Goal: Task Accomplishment & Management: Manage account settings

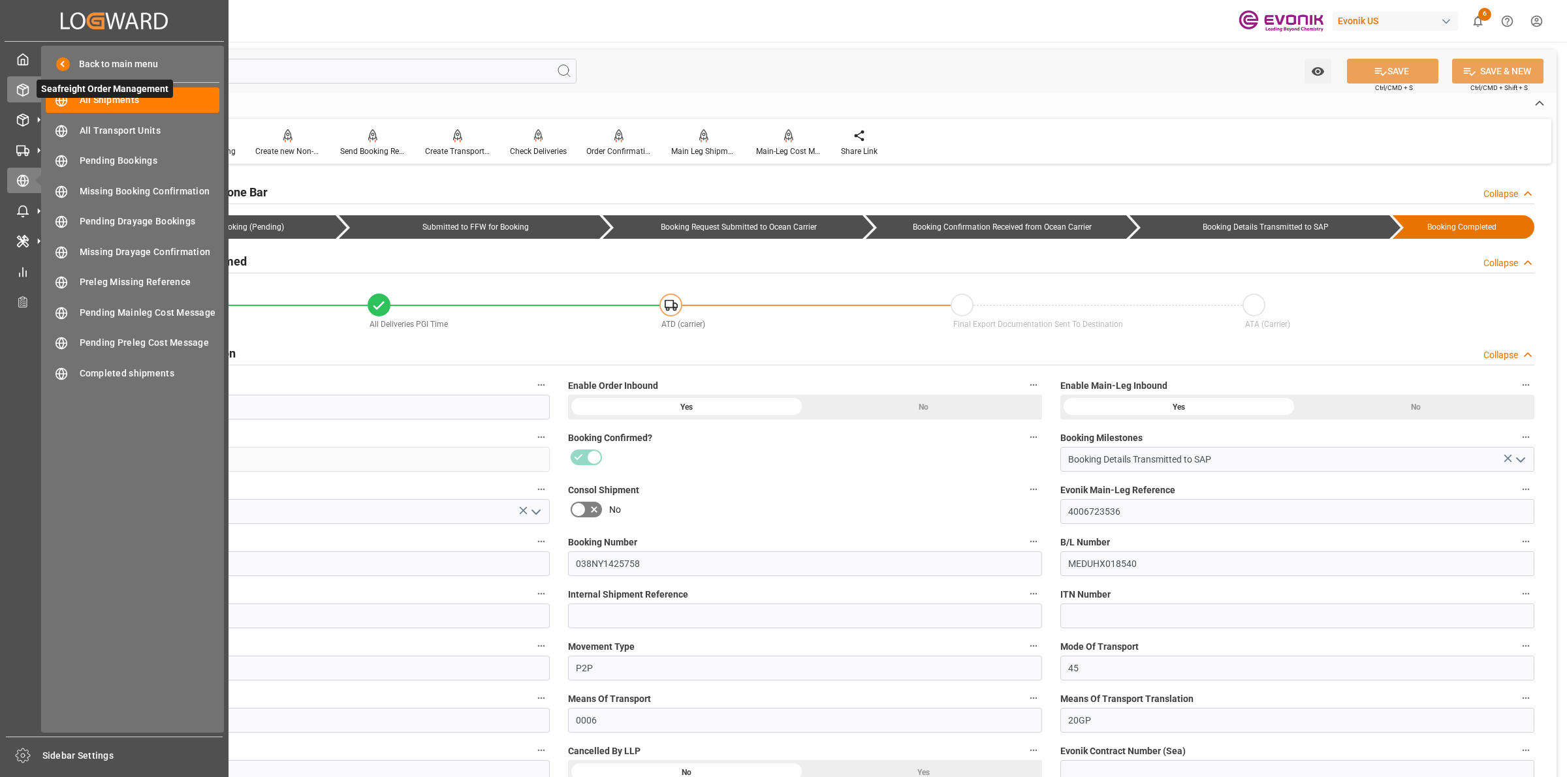
click at [37, 85] on span "Seafreight Order Management" at bounding box center [105, 89] width 136 height 18
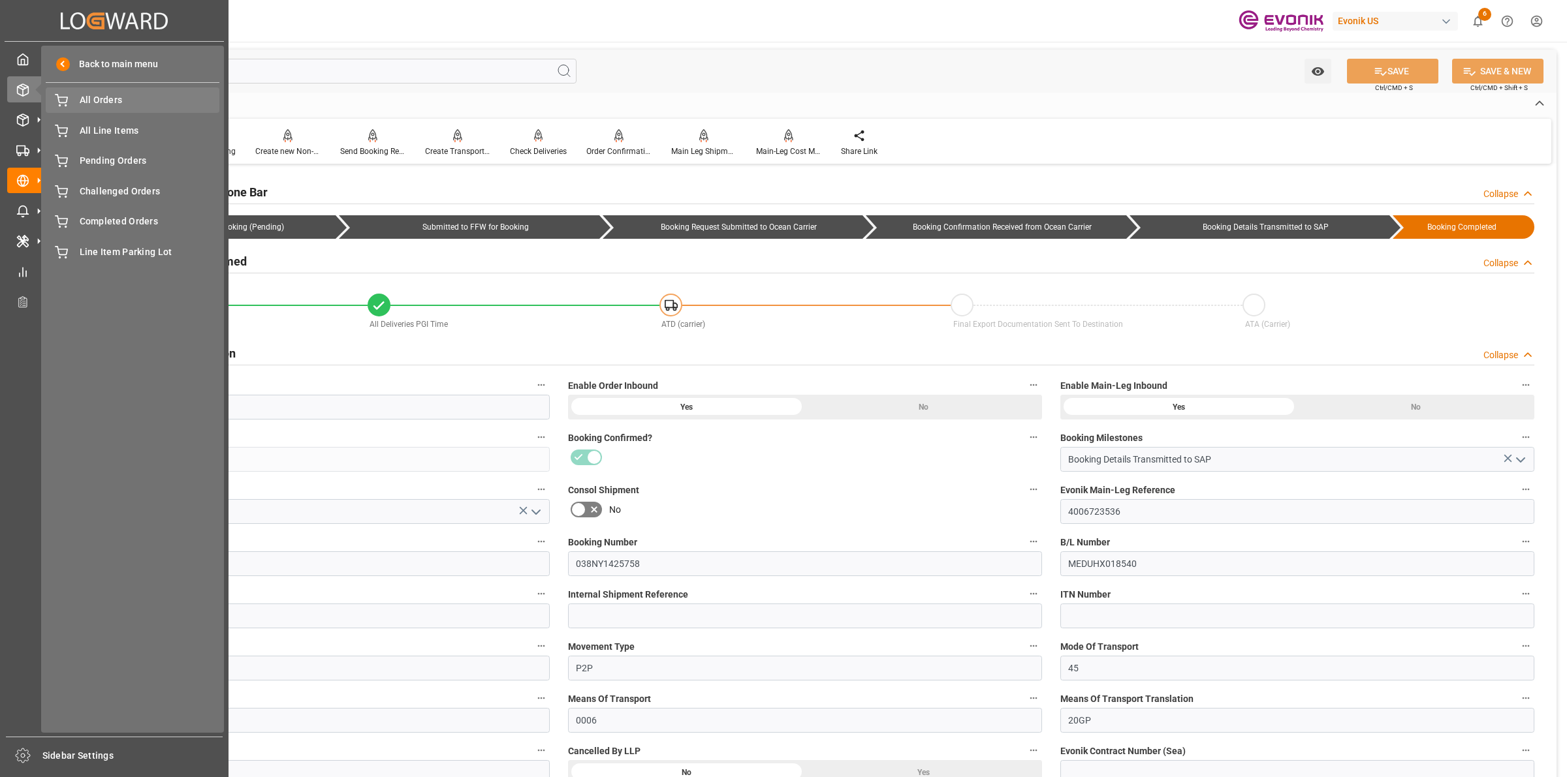
click at [93, 105] on span "All Orders" at bounding box center [150, 100] width 140 height 14
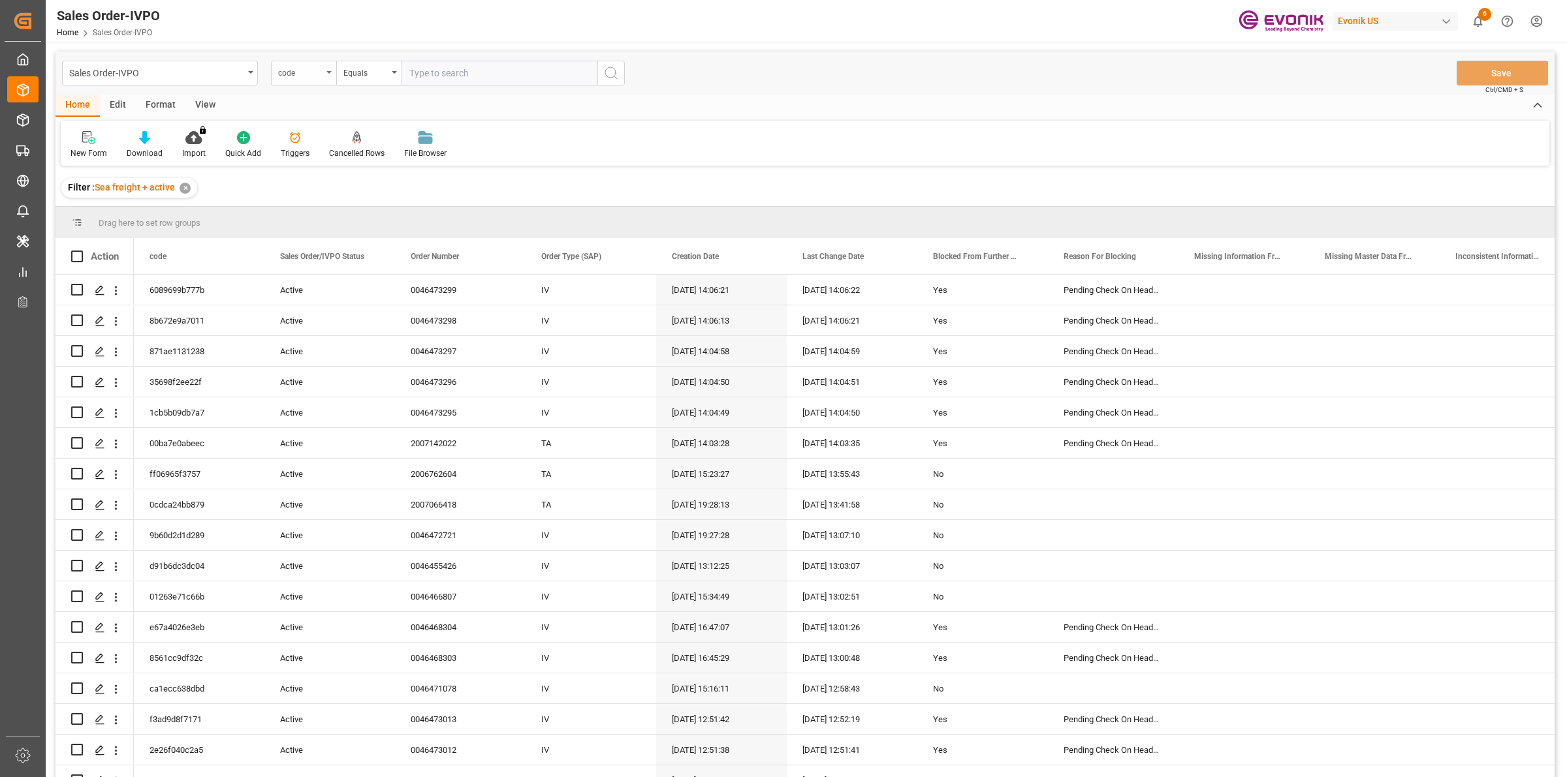
click at [319, 83] on div "code" at bounding box center [303, 73] width 65 height 25
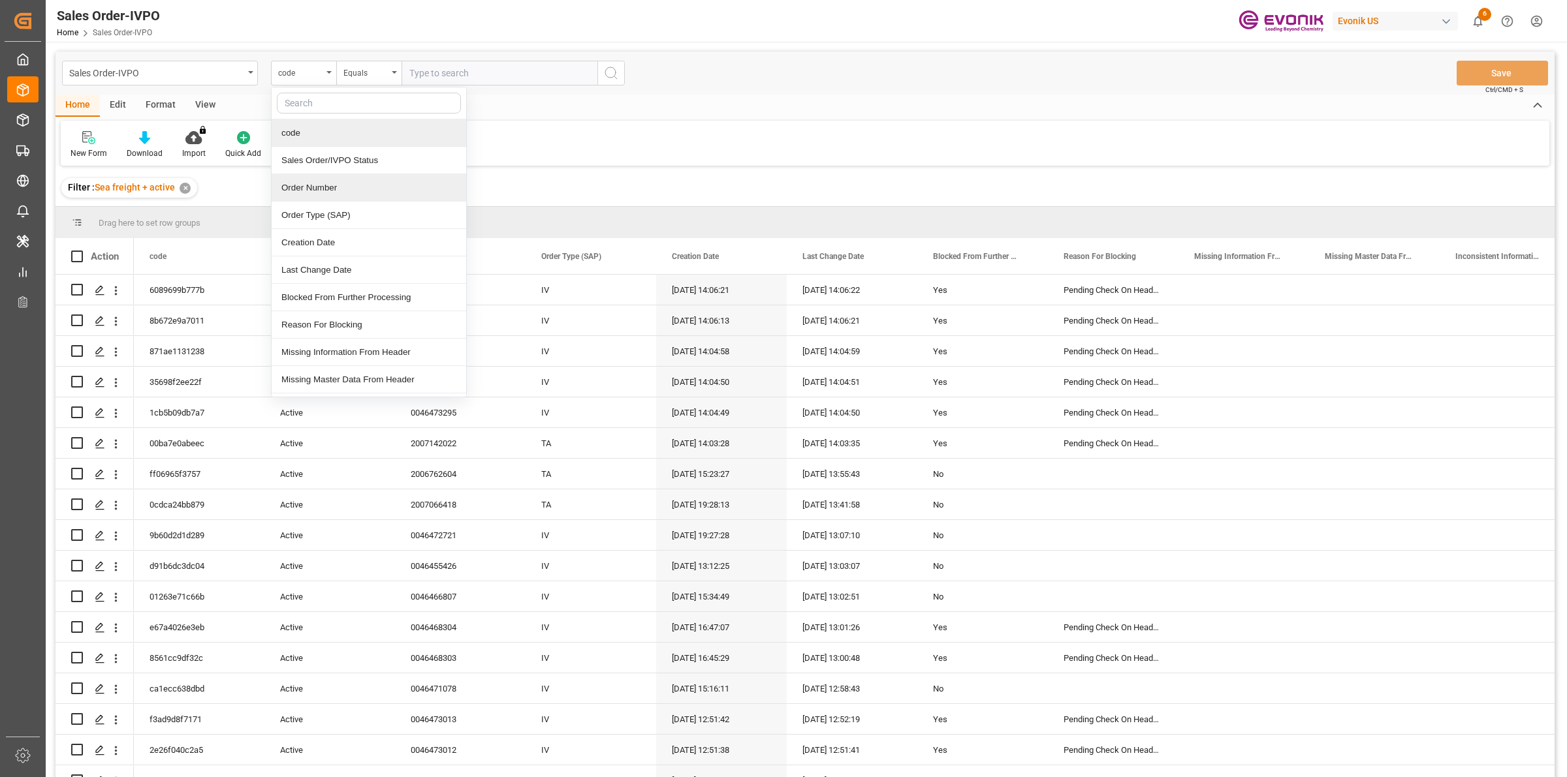
click at [308, 187] on div "Order Number" at bounding box center [369, 187] width 195 height 27
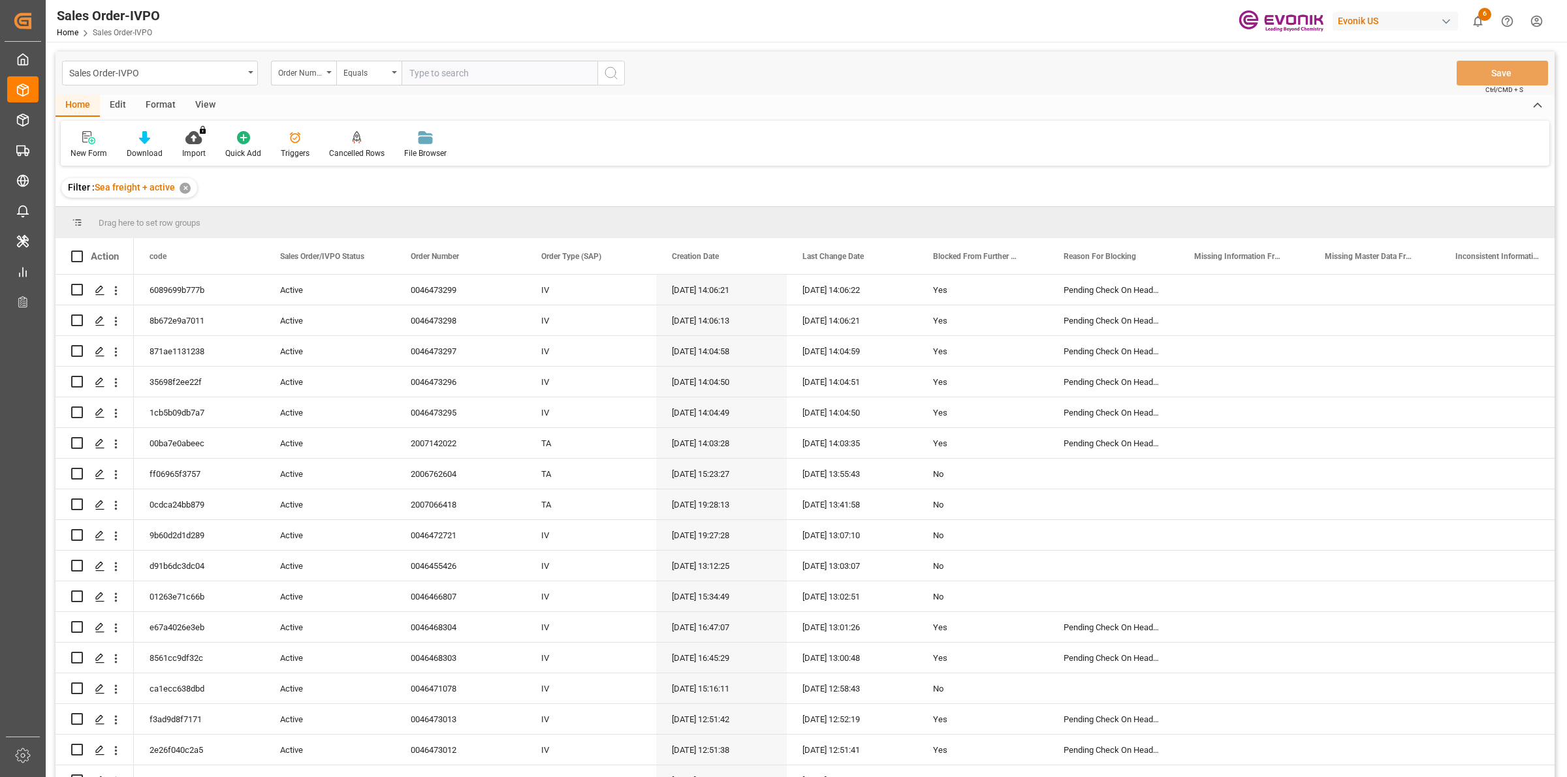
click at [537, 67] on input "text" at bounding box center [499, 73] width 196 height 25
paste input "2006963213"
type input "2006963213"
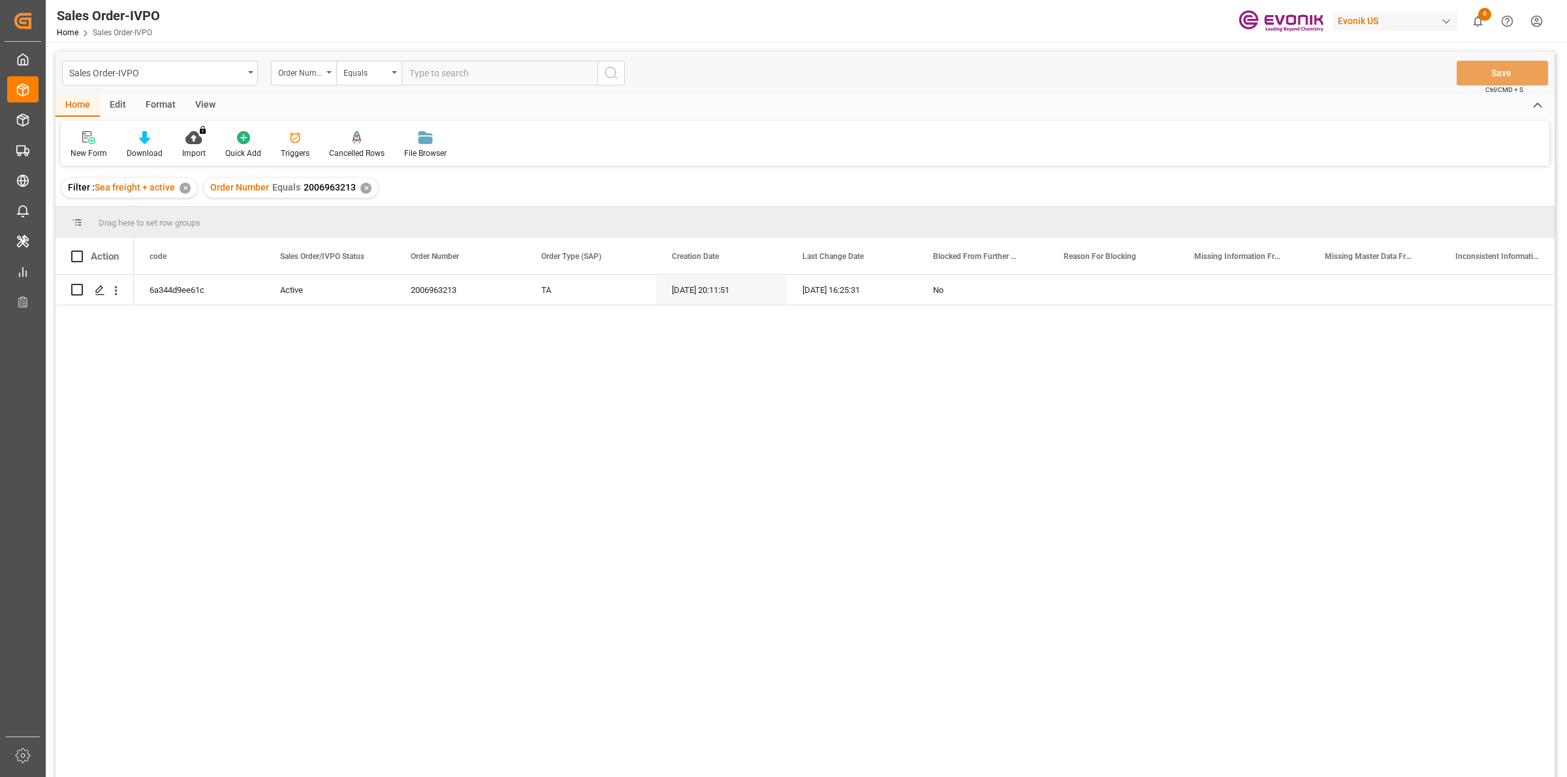
click at [220, 444] on div "6a344d9ee61c Active 2006963213 TA [DATE] 20:11:51 [DATE] 16:25:31 No" at bounding box center [844, 530] width 1420 height 511
click at [96, 292] on polygon "Press SPACE to select this row." at bounding box center [99, 289] width 7 height 7
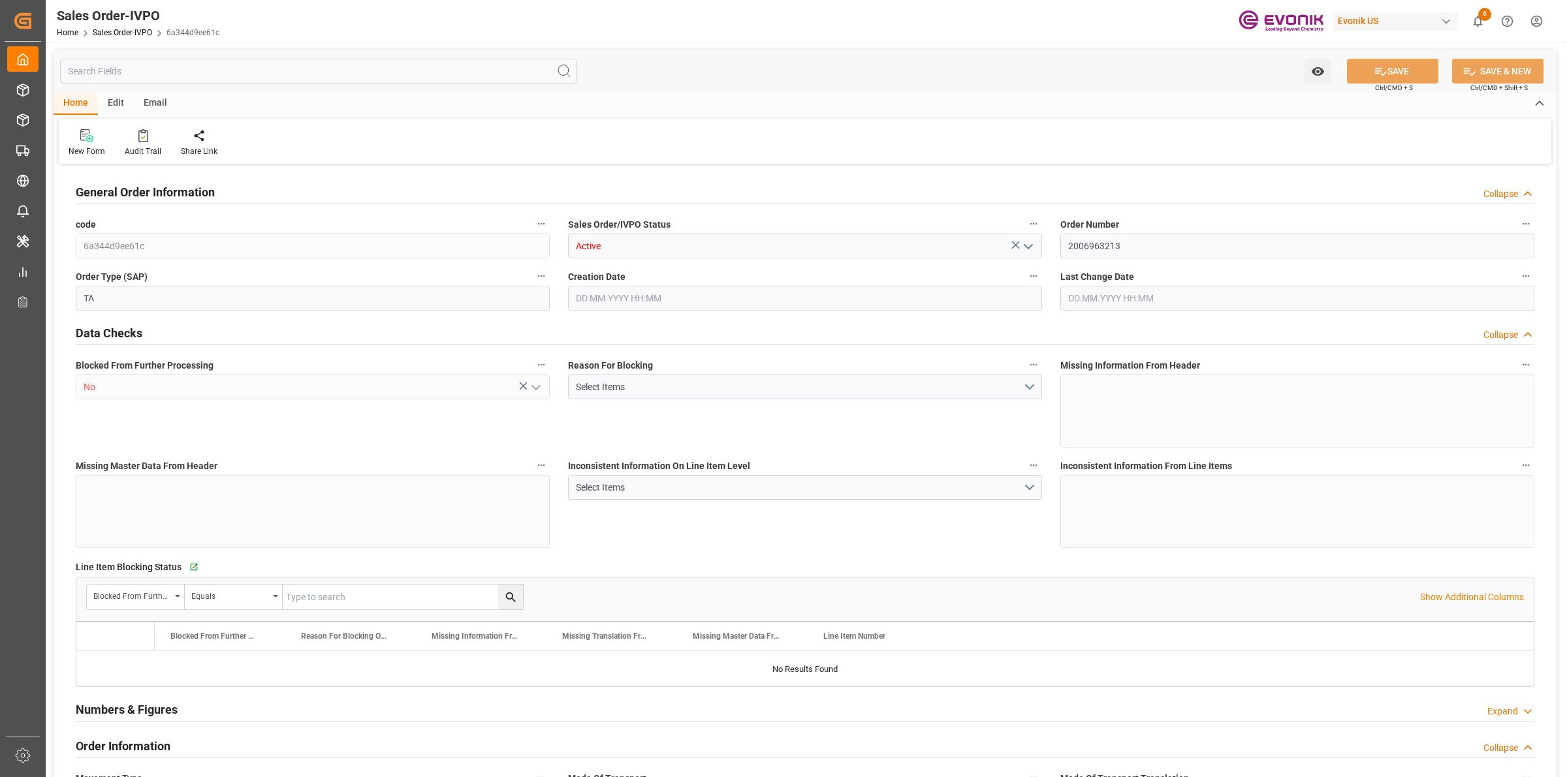
type input "JPYOK"
type input "0"
type input "1"
type input "2"
type input "3"
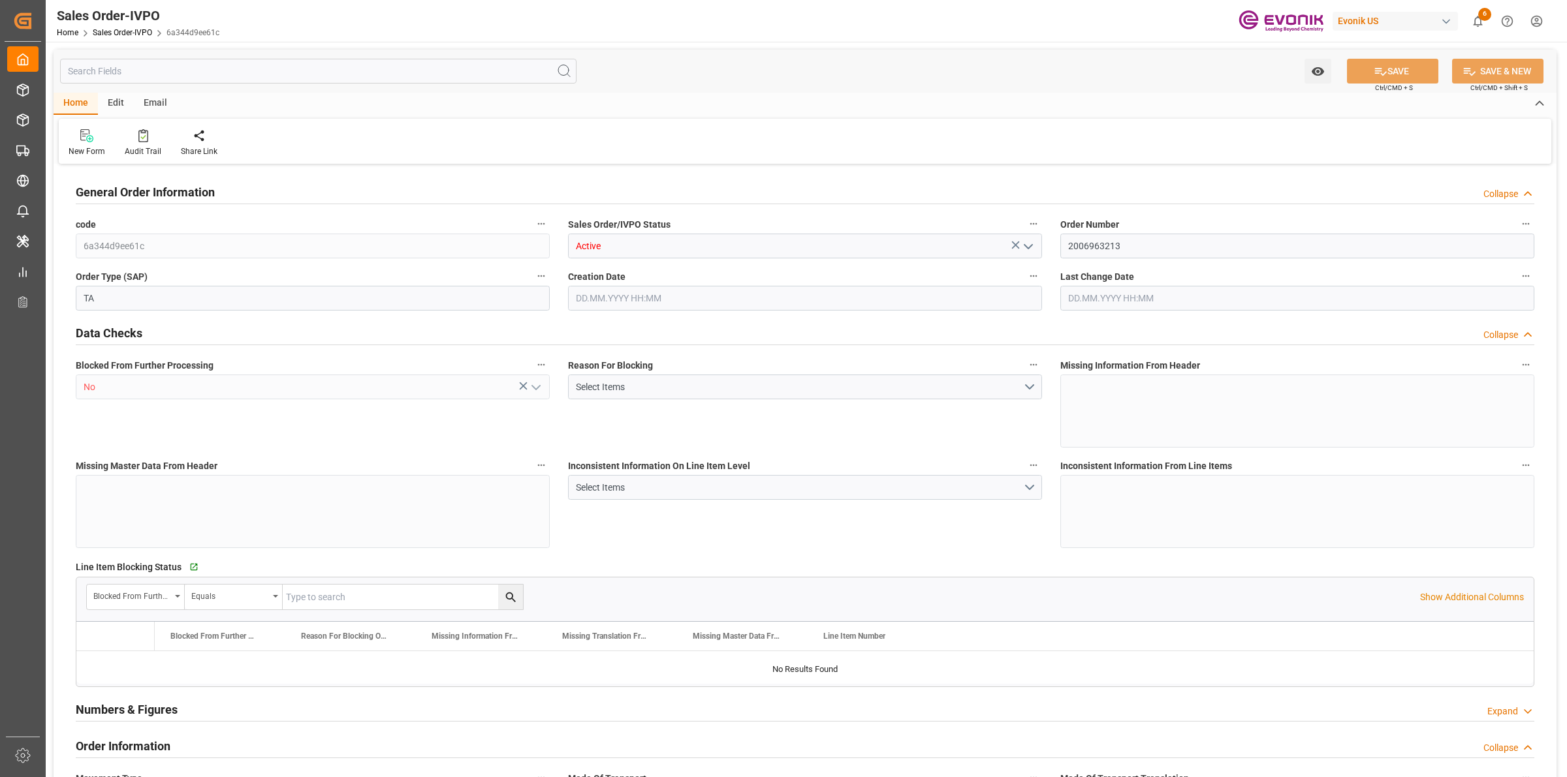
type input "20882.88"
type input "146.6292"
type input "19000"
type input "60"
type input "[DATE] 20:11"
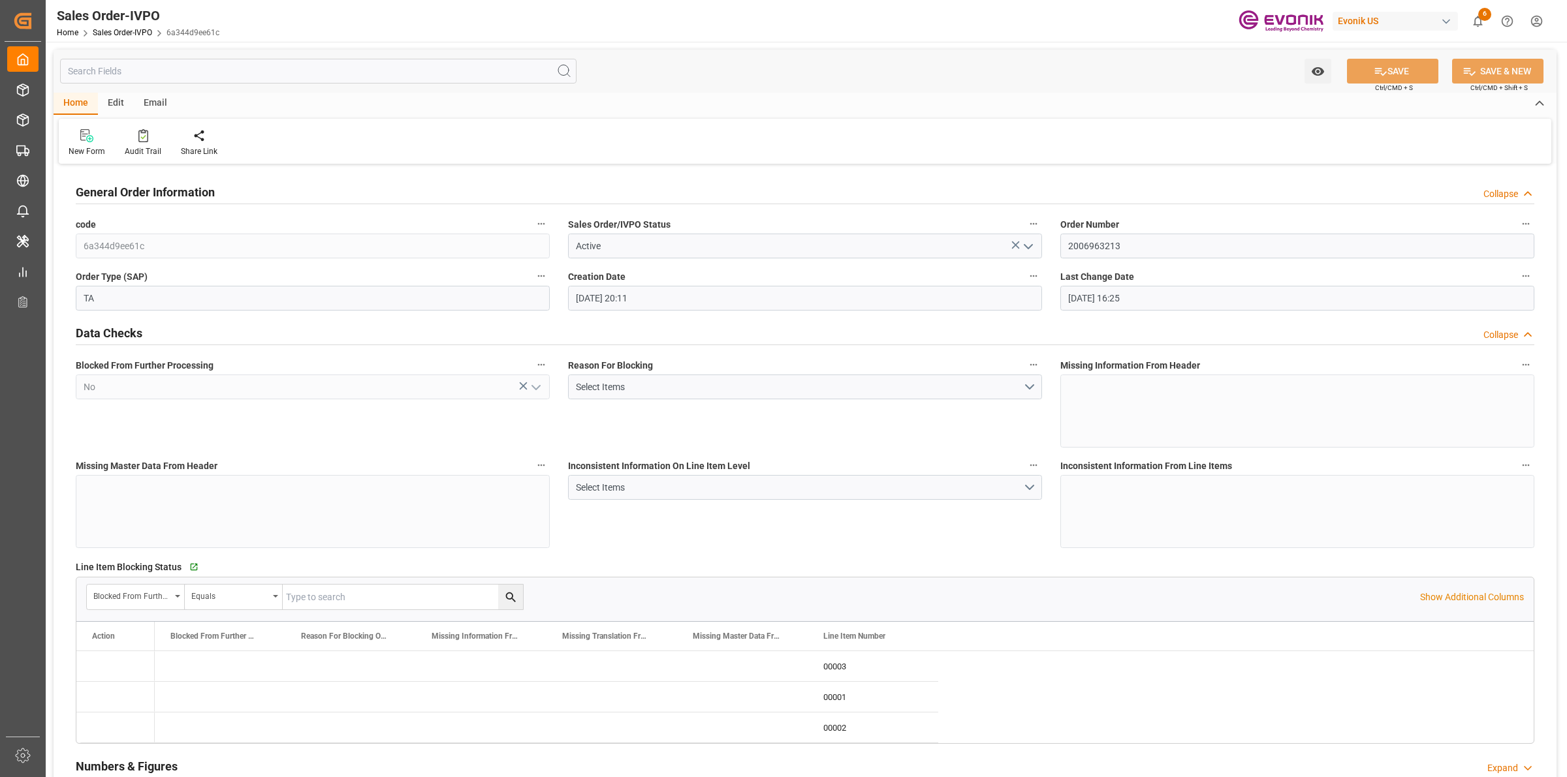
type input "[DATE] 16:25"
drag, startPoint x: 1106, startPoint y: 250, endPoint x: 1017, endPoint y: 243, distance: 89.7
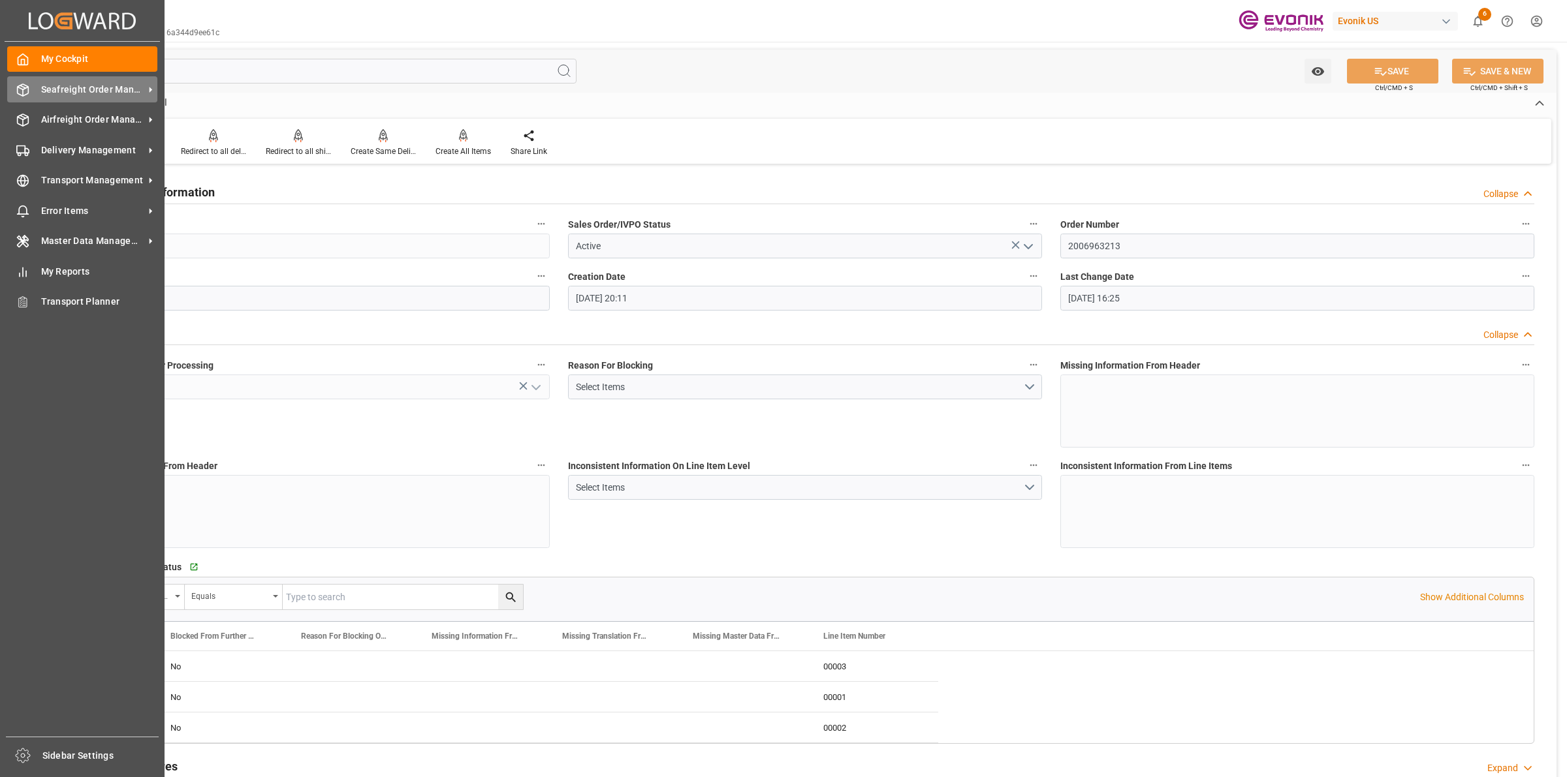
click at [24, 97] on div "Seafreight Order Management Seafreight Order Management" at bounding box center [82, 88] width 150 height 25
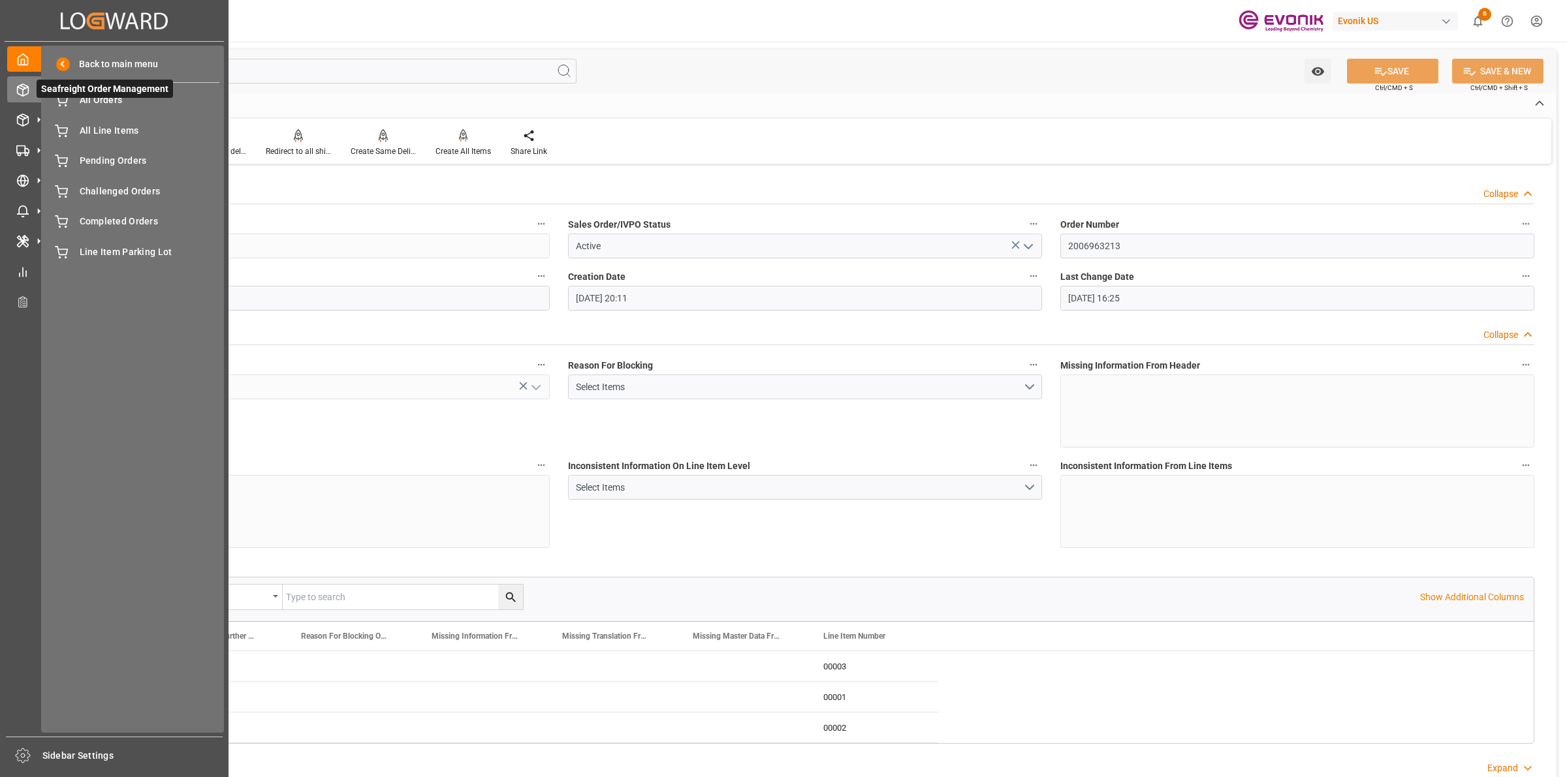
click at [112, 98] on span "Seafreight Order Management" at bounding box center [105, 89] width 136 height 18
click at [151, 106] on span "All Orders" at bounding box center [150, 100] width 140 height 14
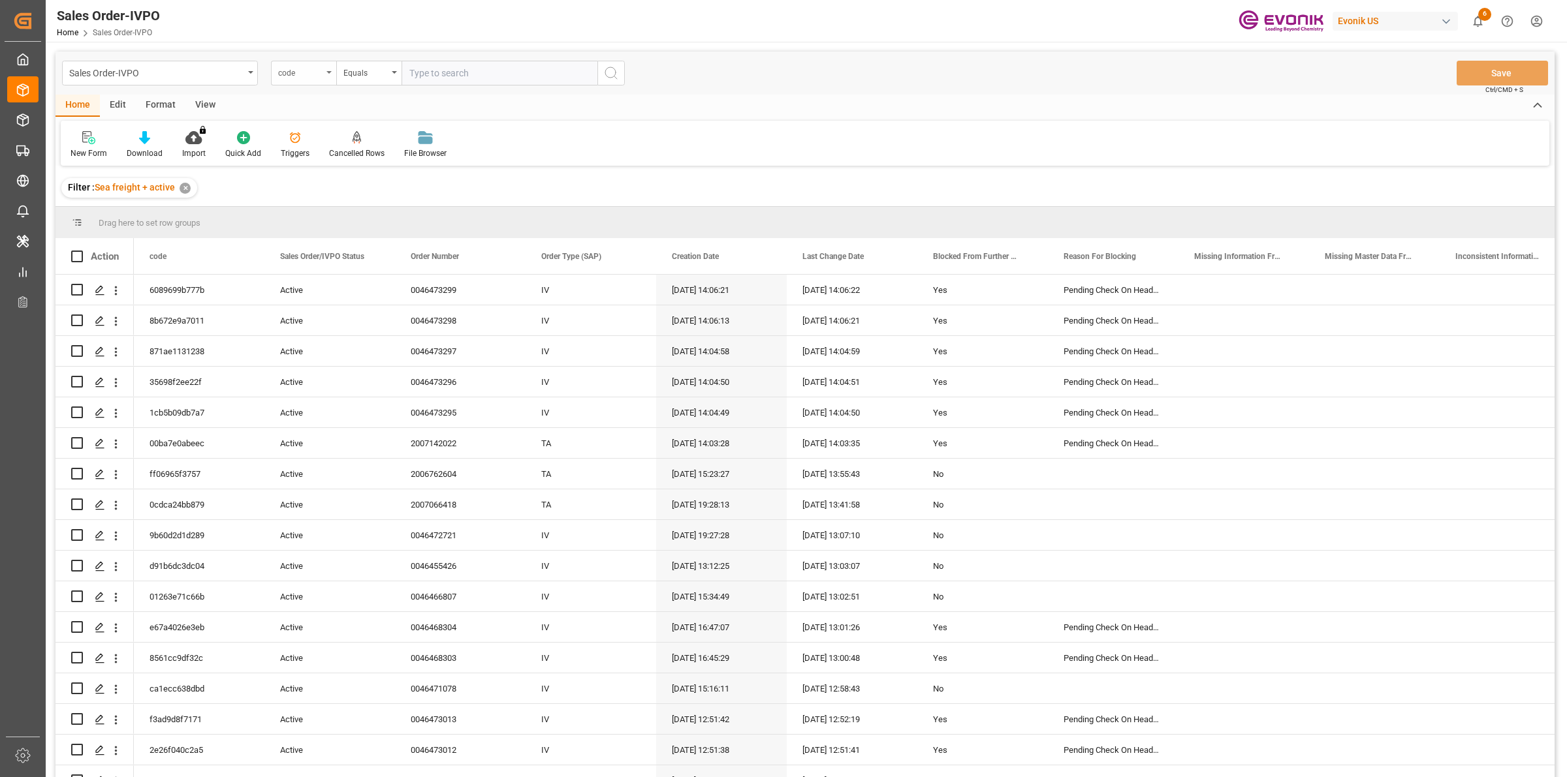
click at [279, 72] on div "code" at bounding box center [300, 71] width 44 height 15
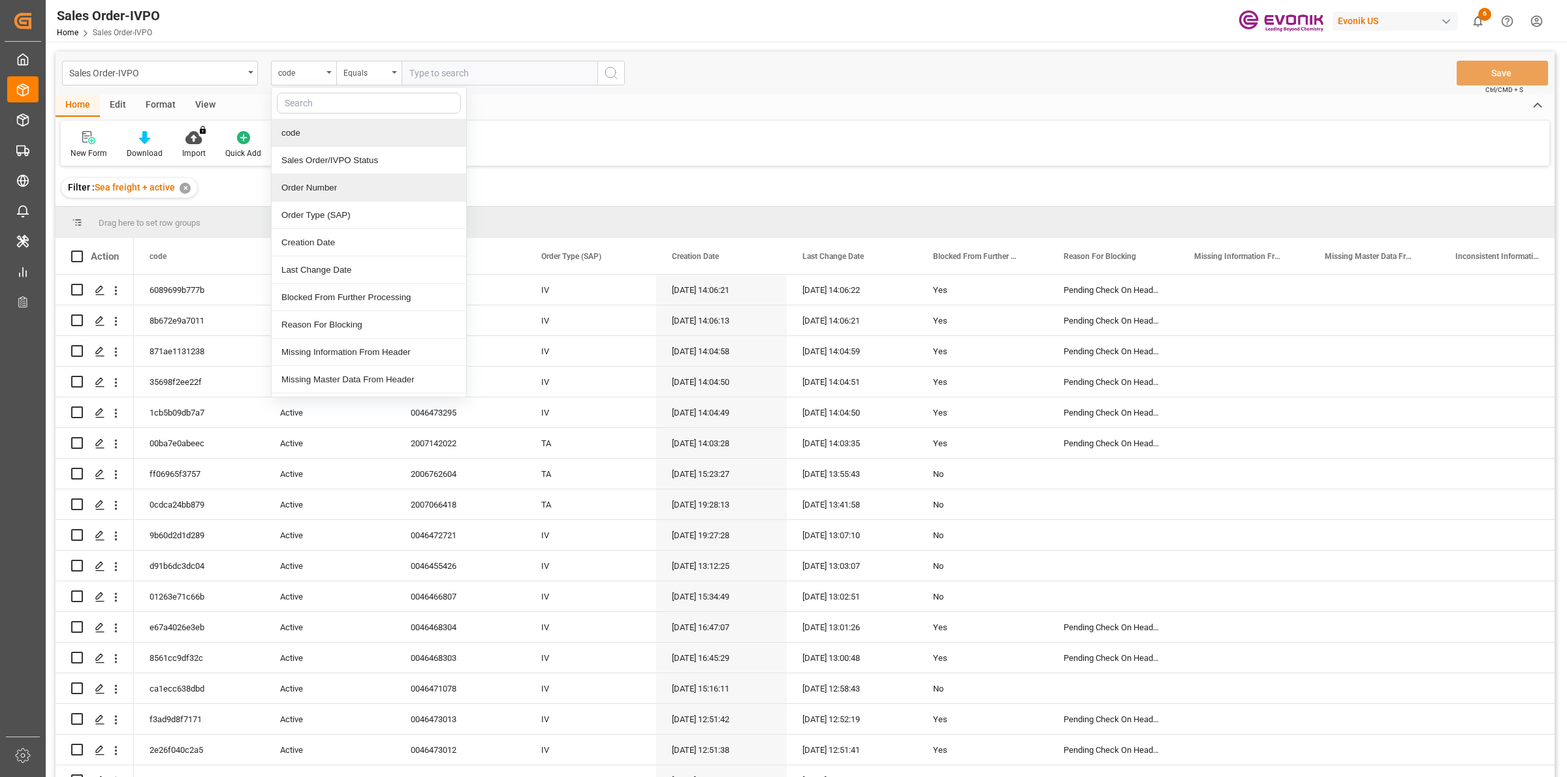
click at [320, 188] on div "Order Number" at bounding box center [369, 187] width 195 height 27
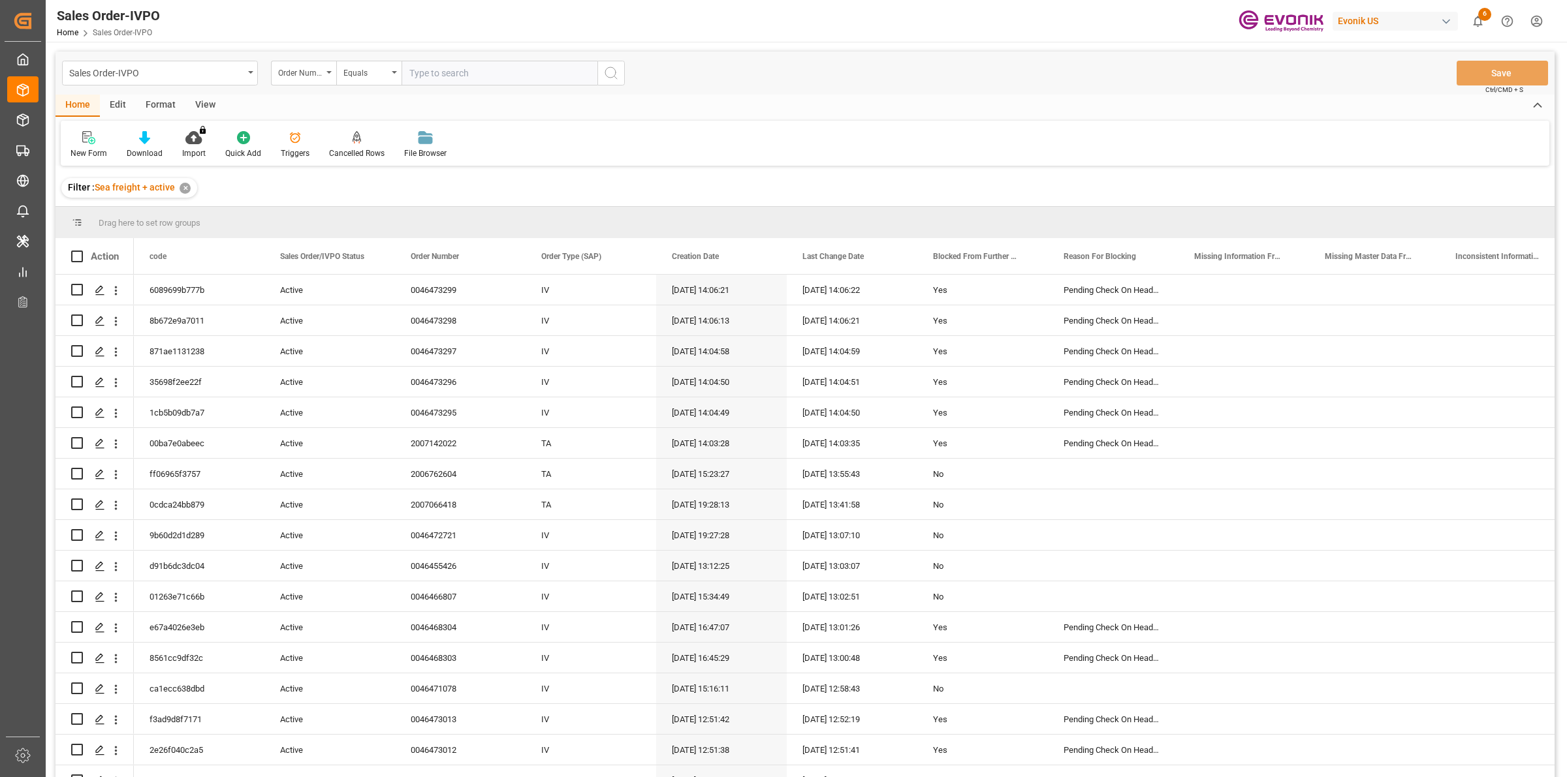
click at [456, 69] on input "text" at bounding box center [499, 73] width 196 height 25
paste input "2007032944"
type input "2007032944"
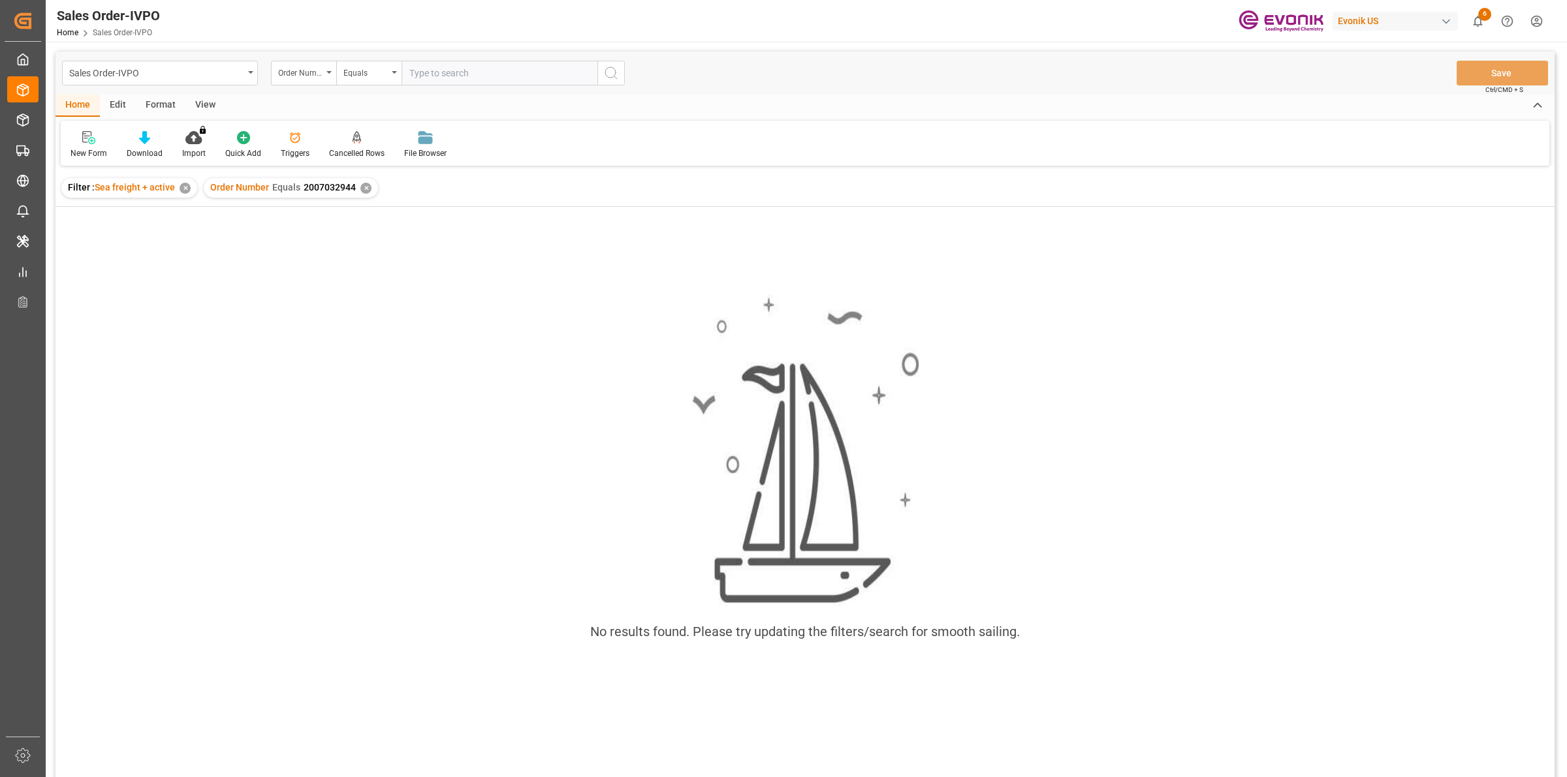
click at [368, 190] on div "✕" at bounding box center [365, 188] width 11 height 11
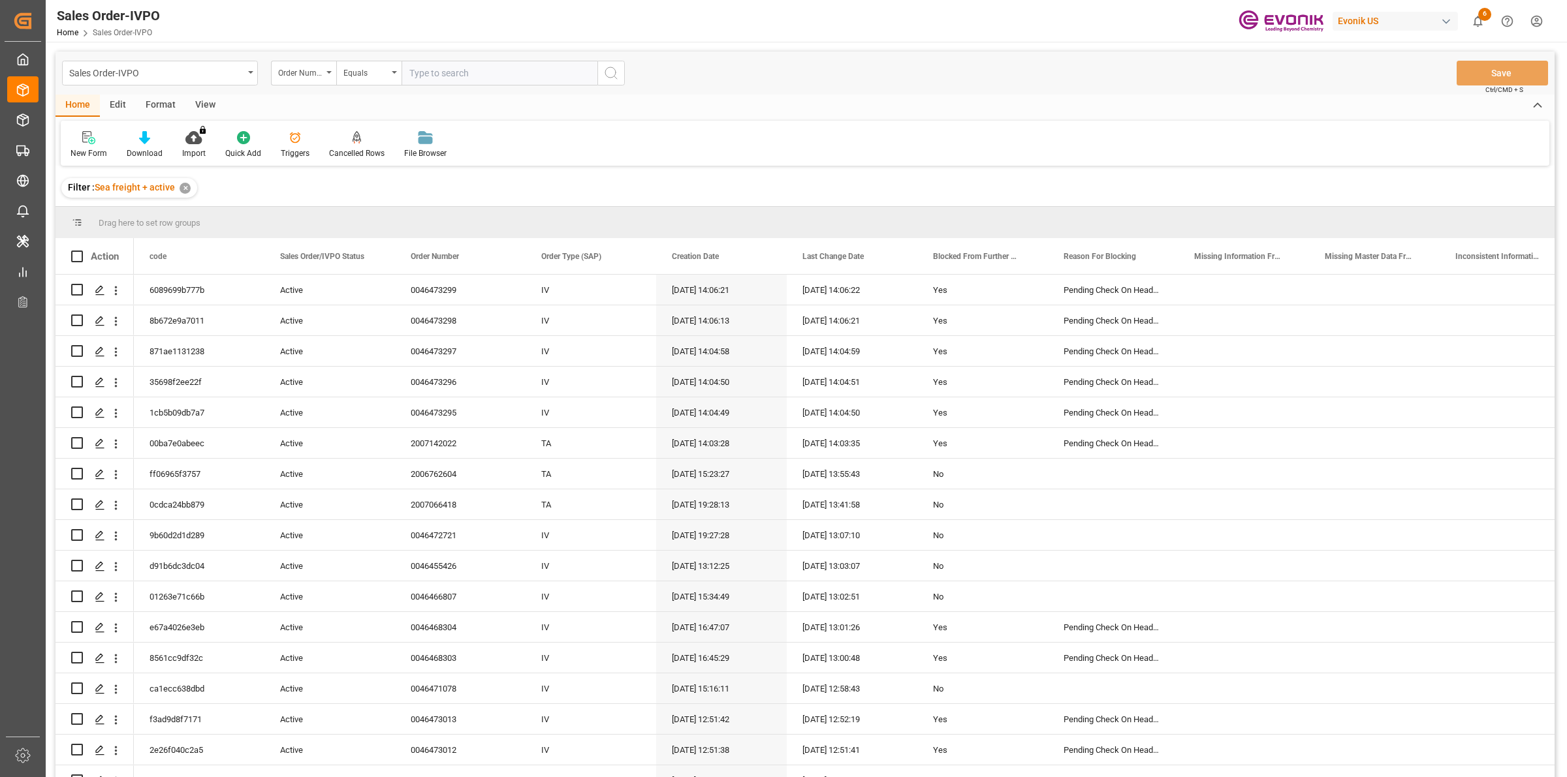
click at [470, 72] on input "text" at bounding box center [499, 73] width 196 height 25
paste input "2007173789"
type input "2007173789"
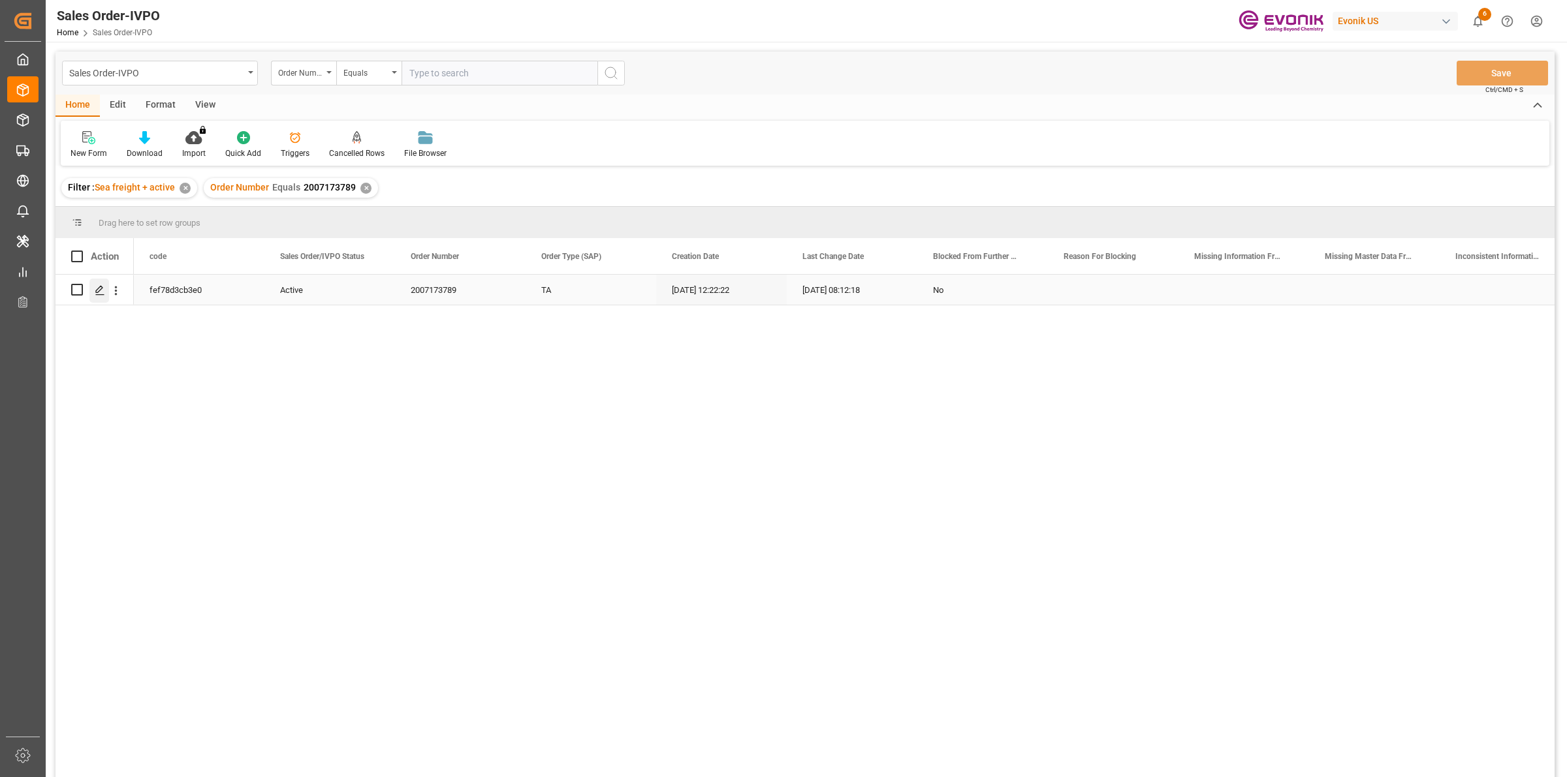
click at [95, 286] on icon "Press SPACE to select this row." at bounding box center [100, 290] width 10 height 10
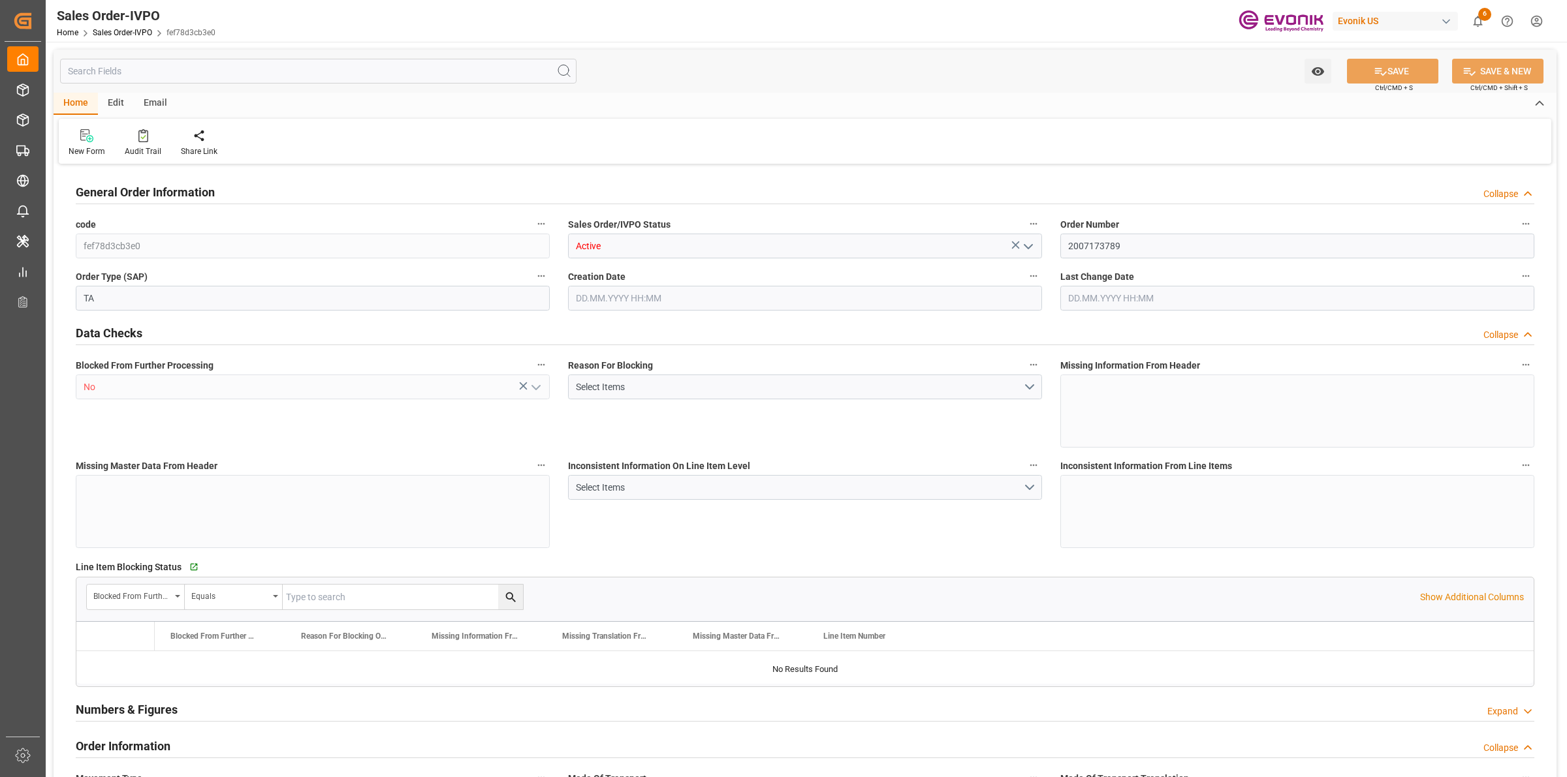
type input "DOHAI"
type input "0"
type input "1"
type input "1654.2"
type input "[DATE] 12:22"
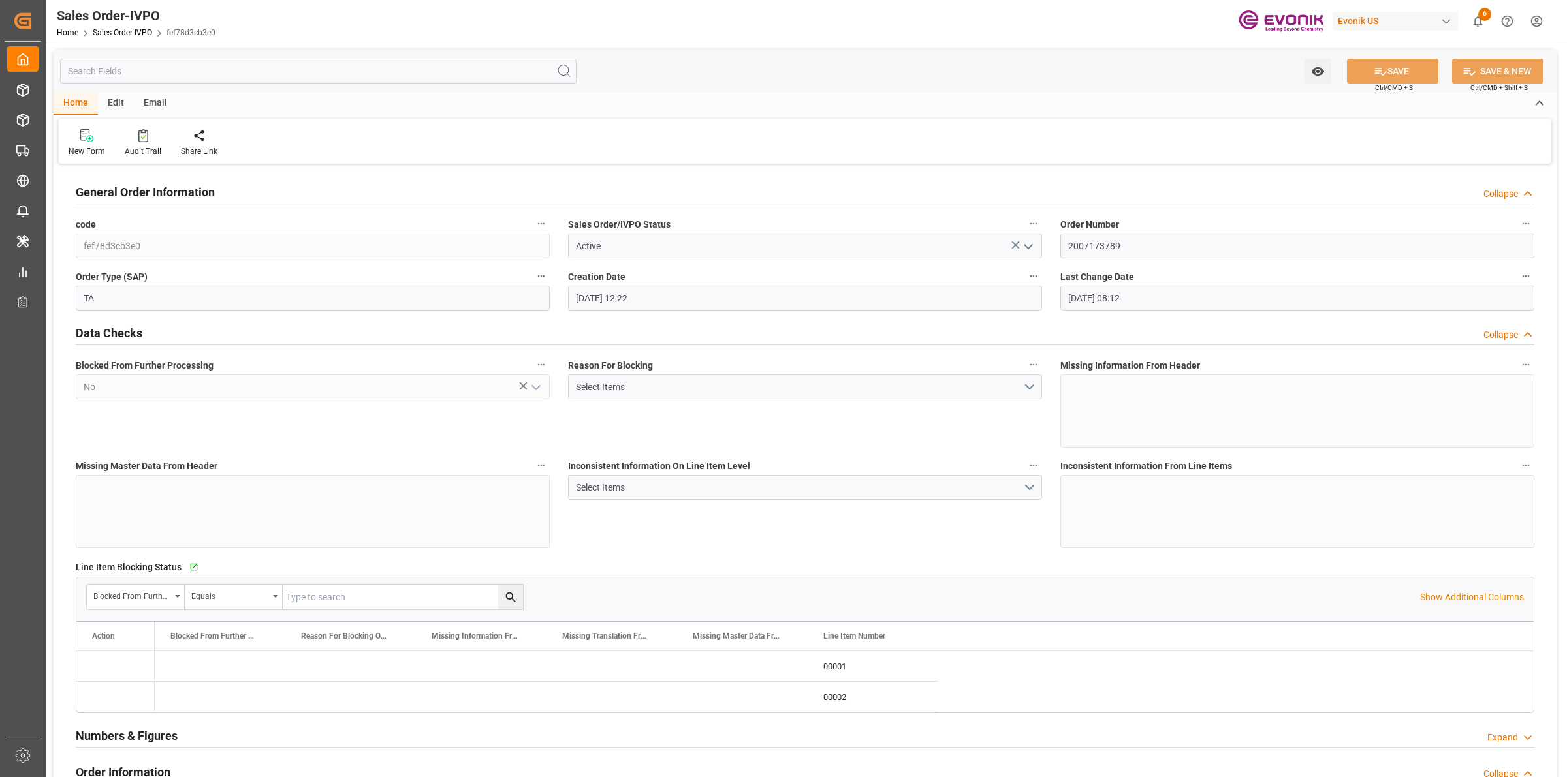
type input "[DATE] 08:12"
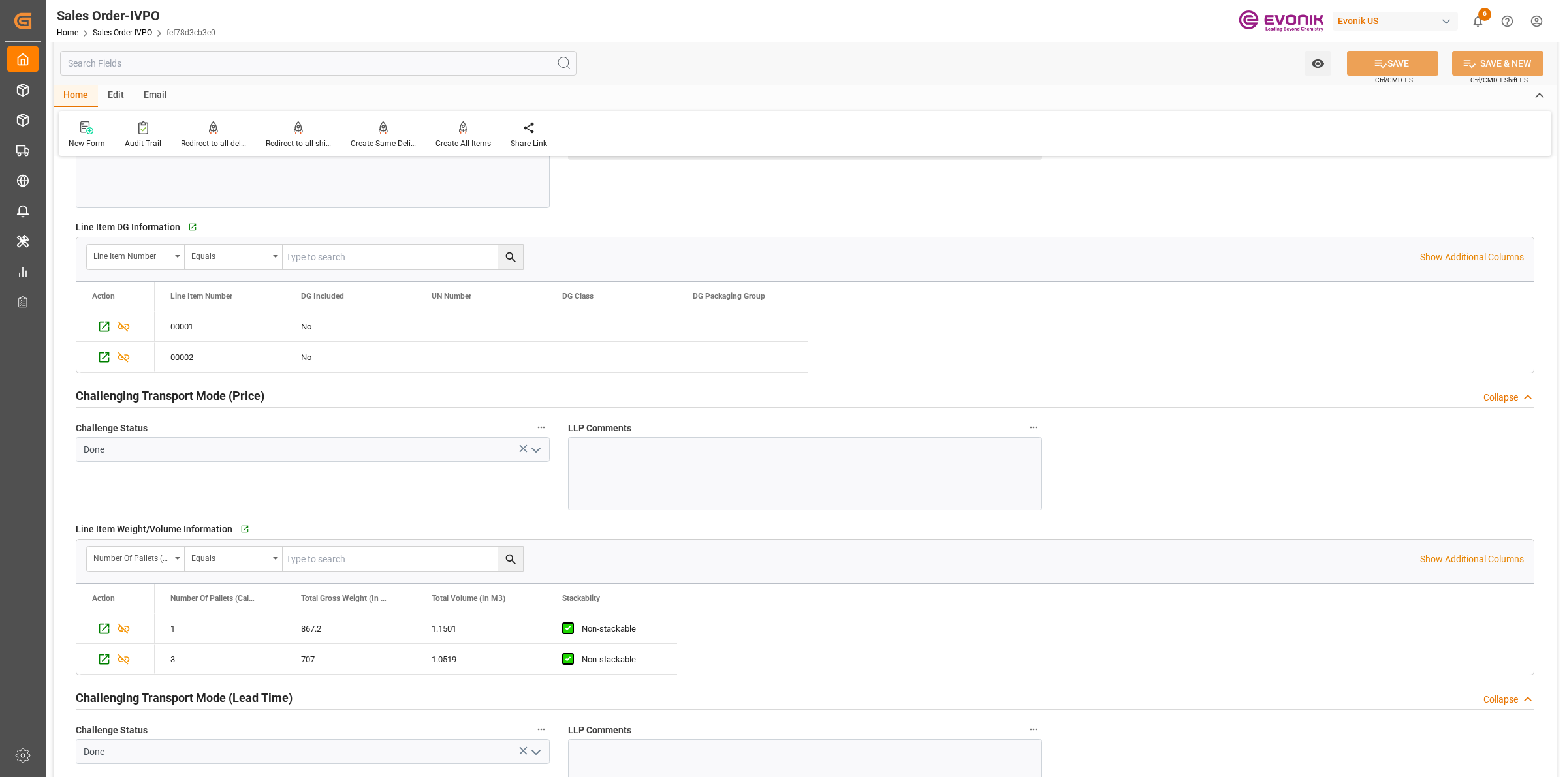
scroll to position [1795, 0]
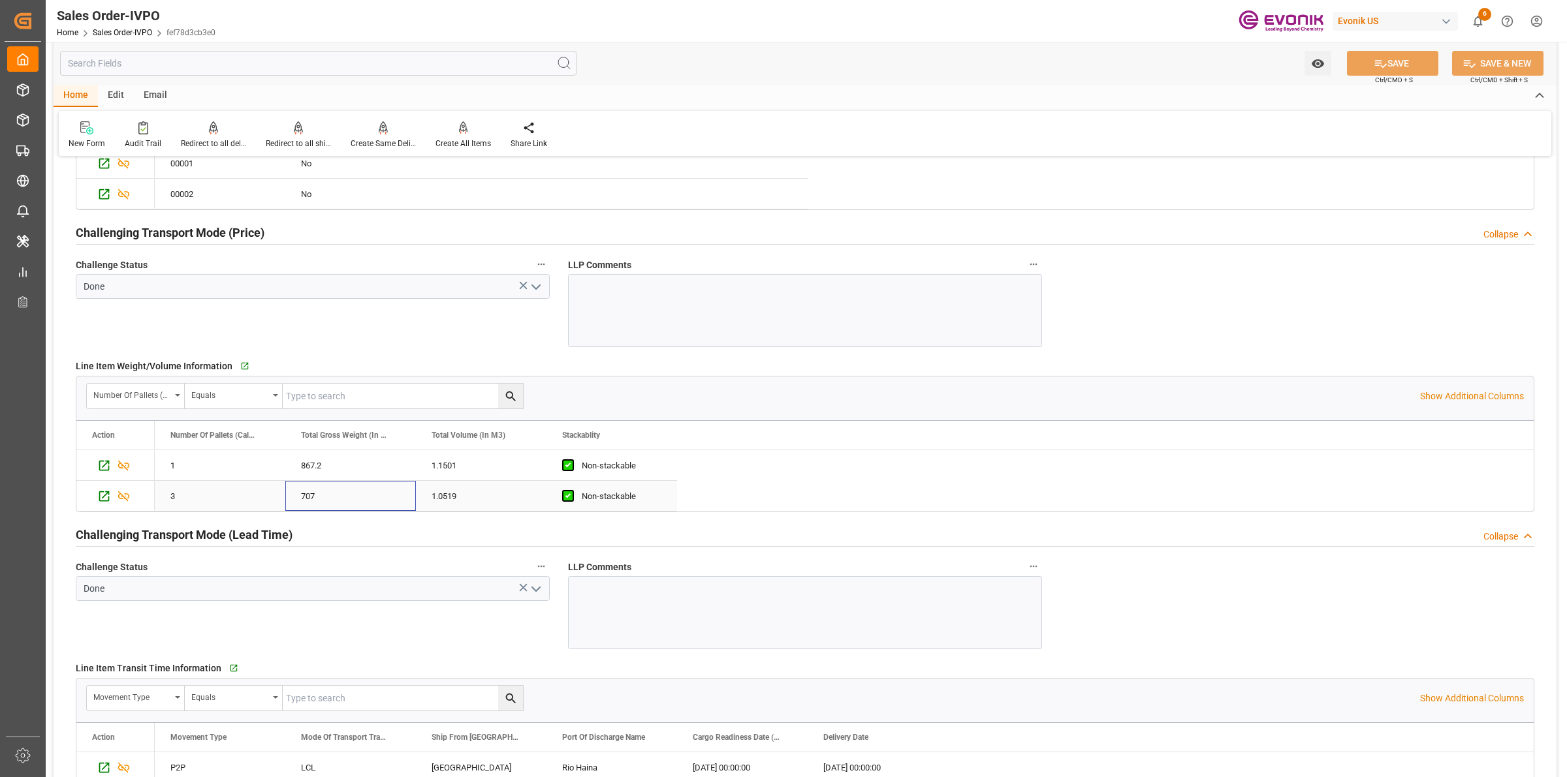
drag, startPoint x: 334, startPoint y: 501, endPoint x: 341, endPoint y: 497, distance: 8.2
click at [334, 501] on div "707" at bounding box center [350, 496] width 131 height 30
click at [392, 498] on div "707" at bounding box center [350, 496] width 131 height 30
